Goal: Information Seeking & Learning: Learn about a topic

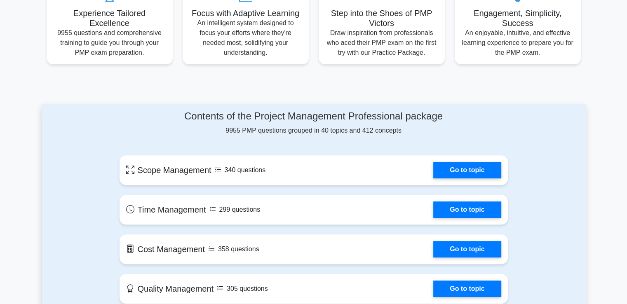
scroll to position [330, 0]
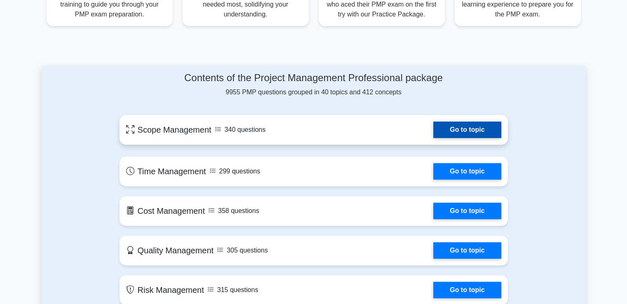
click at [463, 128] on link "Go to topic" at bounding box center [467, 130] width 68 height 16
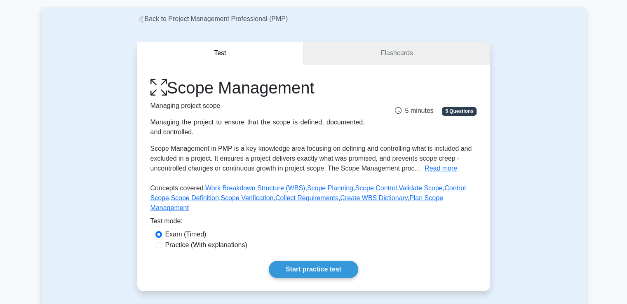
scroll to position [82, 0]
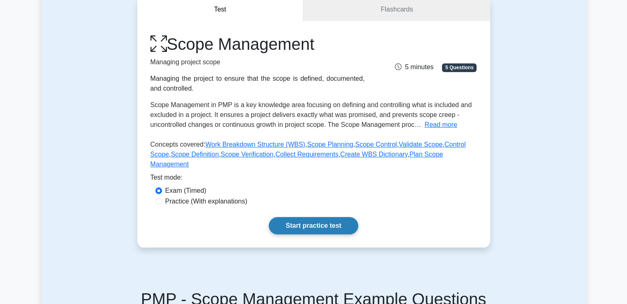
click at [311, 217] on link "Start practice test" at bounding box center [313, 225] width 89 height 17
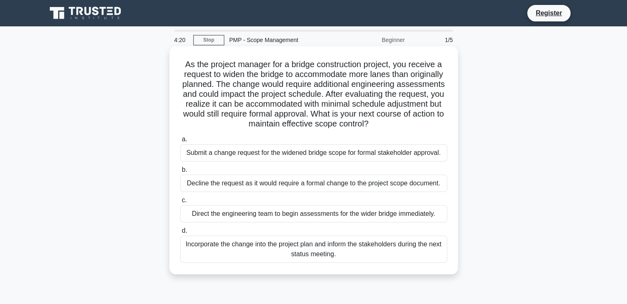
click at [271, 154] on div "Submit a change request for the widened bridge scope for formal stakeholder app…" at bounding box center [313, 152] width 267 height 17
click at [180, 142] on input "a. Submit a change request for the widened bridge scope for formal stakeholder …" at bounding box center [180, 139] width 0 height 5
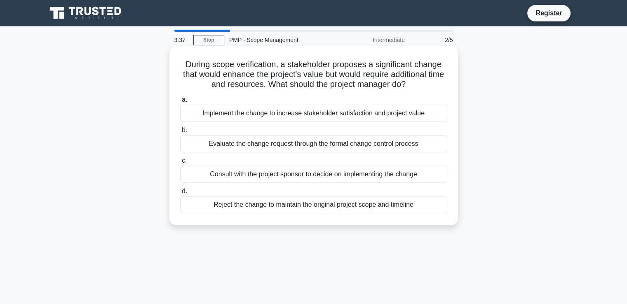
click at [272, 143] on div "Evaluate the change request through the formal change control process" at bounding box center [313, 143] width 267 height 17
click at [180, 133] on input "b. Evaluate the change request through the formal change control process" at bounding box center [180, 130] width 0 height 5
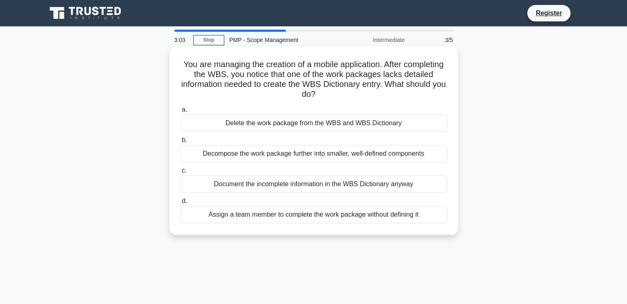
click at [380, 186] on div "Document the incomplete information in the WBS Dictionary anyway" at bounding box center [313, 184] width 267 height 17
click at [180, 174] on input "c. Document the incomplete information in the WBS Dictionary anyway" at bounding box center [180, 170] width 0 height 5
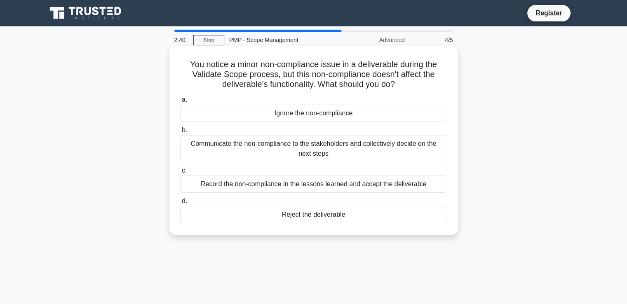
click at [300, 189] on div "Record the non-compliance in the lessons learned and accept the deliverable" at bounding box center [313, 184] width 267 height 17
click at [180, 174] on input "c. Record the non-compliance in the lessons learned and accept the deliverable" at bounding box center [180, 170] width 0 height 5
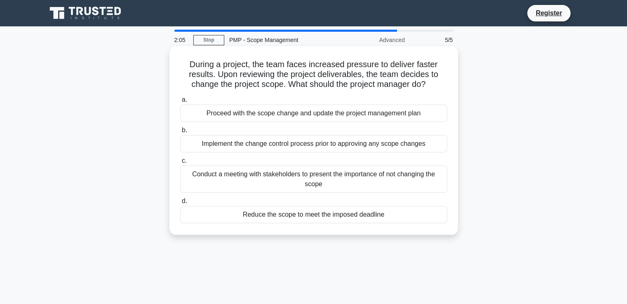
click at [297, 147] on div "Implement the change control process prior to approving any scope changes" at bounding box center [313, 143] width 267 height 17
click at [180, 133] on input "b. Implement the change control process prior to approving any scope changes" at bounding box center [180, 130] width 0 height 5
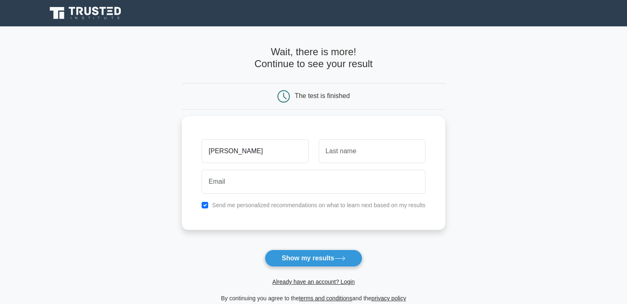
type input "[PERSON_NAME]"
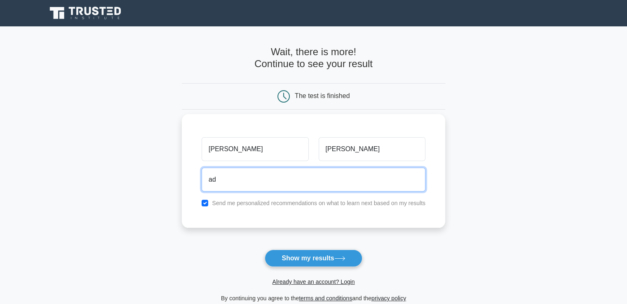
type input "[PERSON_NAME][EMAIL_ADDRESS][DOMAIN_NAME]"
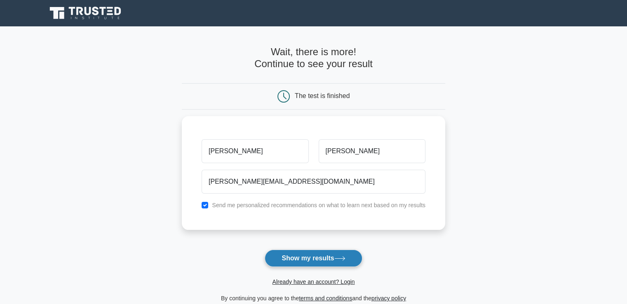
click at [314, 260] on button "Show my results" at bounding box center [313, 258] width 97 height 17
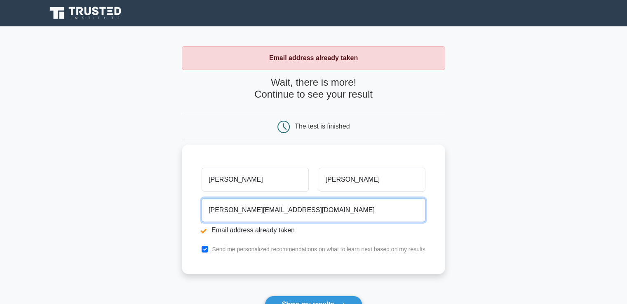
click at [267, 210] on input "[PERSON_NAME][EMAIL_ADDRESS][DOMAIN_NAME]" at bounding box center [314, 210] width 224 height 24
type input "[PERSON_NAME][EMAIL_ADDRESS][DOMAIN_NAME]"
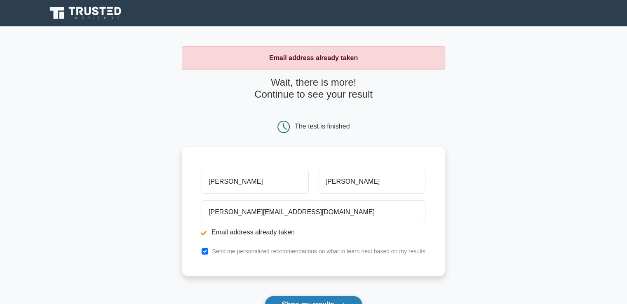
click at [313, 300] on button "Show my results" at bounding box center [313, 304] width 97 height 17
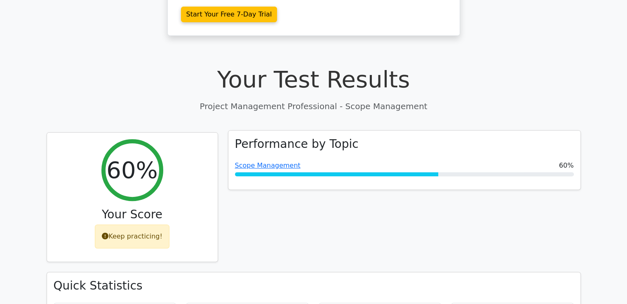
scroll to position [289, 0]
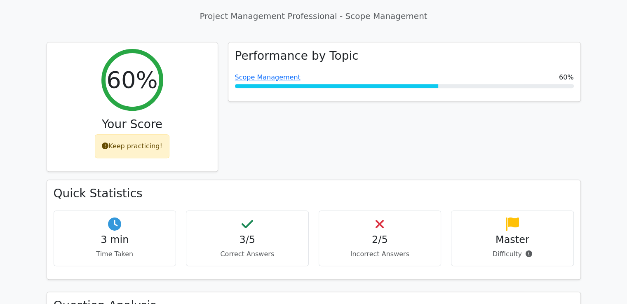
click at [378, 234] on h4 "2/5" at bounding box center [380, 240] width 109 height 12
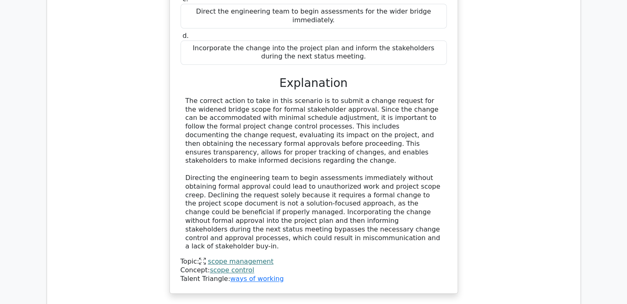
scroll to position [948, 0]
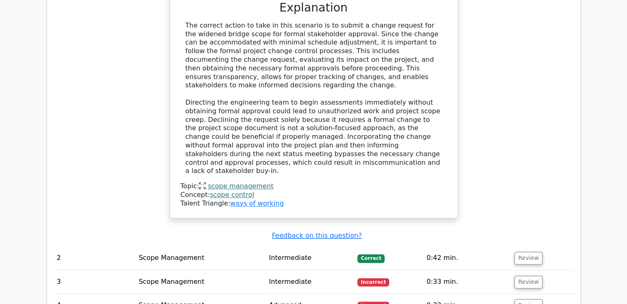
click at [372, 278] on span "Incorrect" at bounding box center [373, 282] width 32 height 8
click at [522, 276] on button "Review" at bounding box center [528, 282] width 28 height 13
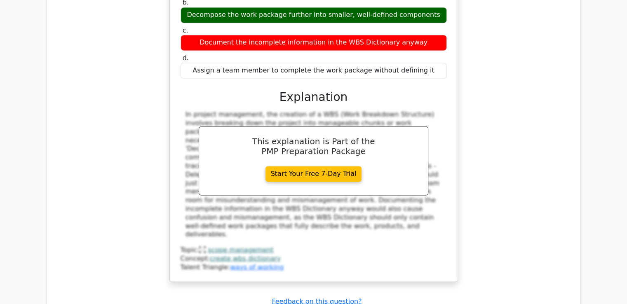
scroll to position [1401, 0]
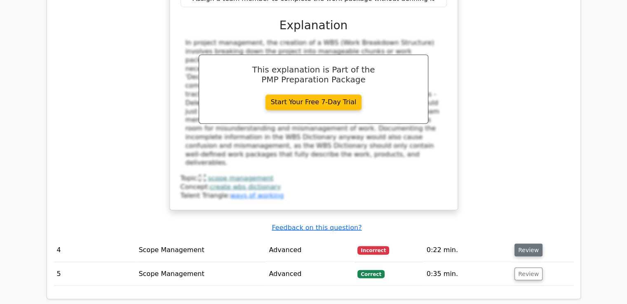
click at [524, 244] on button "Review" at bounding box center [528, 250] width 28 height 13
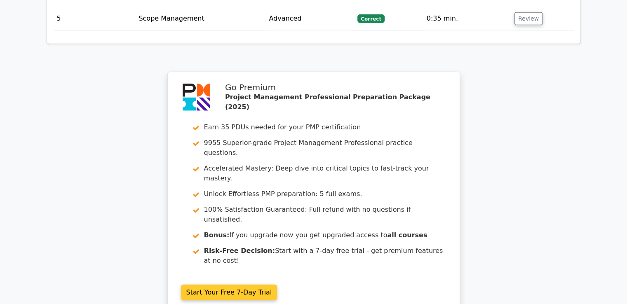
scroll to position [2151, 0]
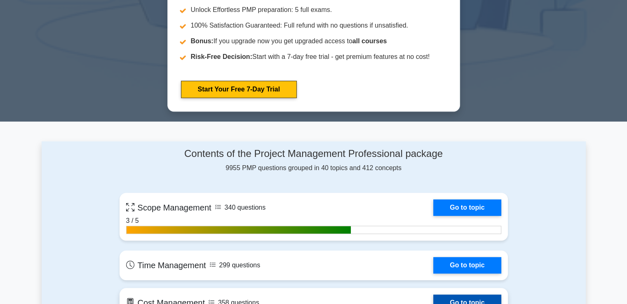
scroll to position [536, 0]
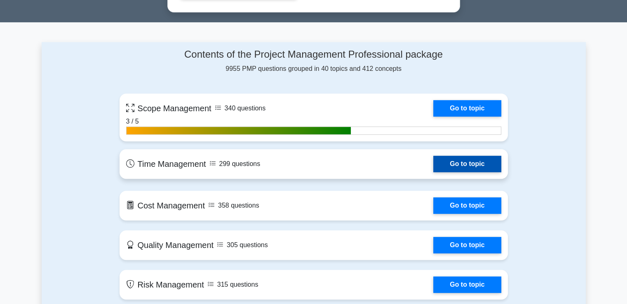
click at [461, 165] on link "Go to topic" at bounding box center [467, 164] width 68 height 16
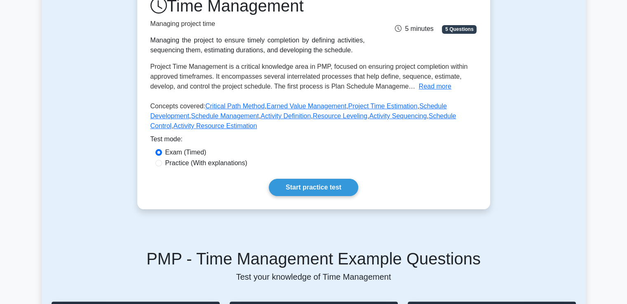
scroll to position [206, 0]
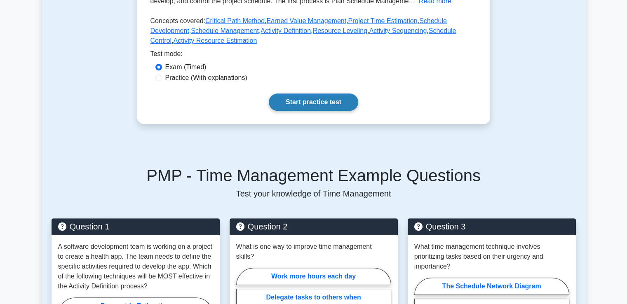
click at [325, 100] on link "Start practice test" at bounding box center [313, 102] width 89 height 17
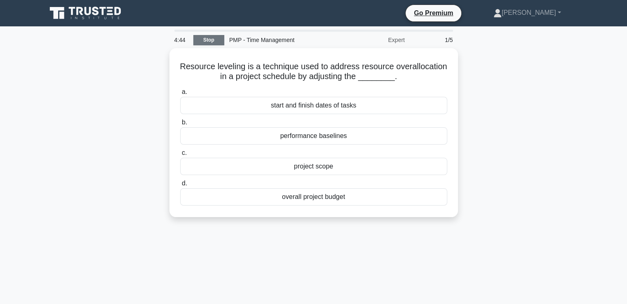
click at [212, 39] on link "Stop" at bounding box center [208, 40] width 31 height 10
